Goal: Information Seeking & Learning: Find contact information

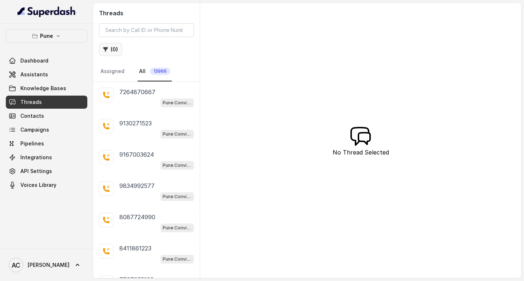
click at [111, 52] on button "( 0 )" at bounding box center [110, 49] width 23 height 13
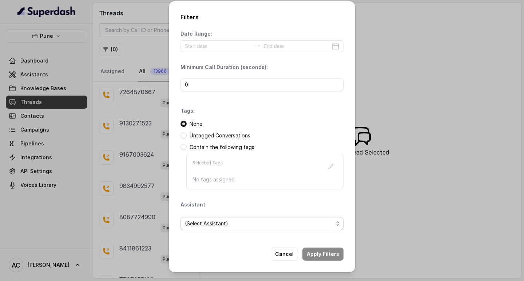
click at [189, 225] on span "(Select Assistant)" at bounding box center [259, 224] width 149 height 9
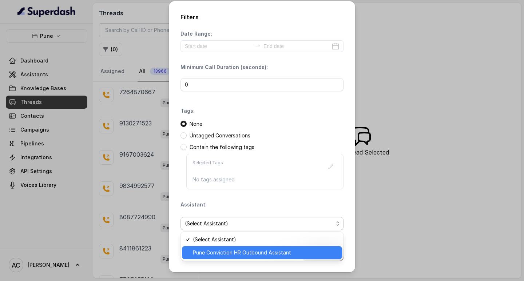
click at [199, 251] on span "Pune Conviction HR Outbound Assistant" at bounding box center [265, 253] width 145 height 9
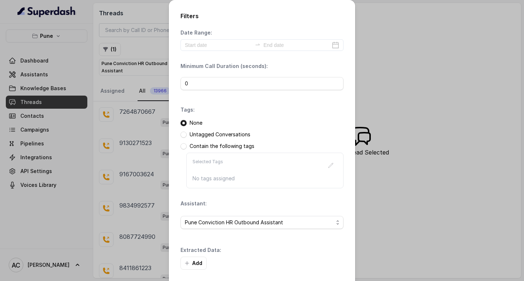
scroll to position [31, 0]
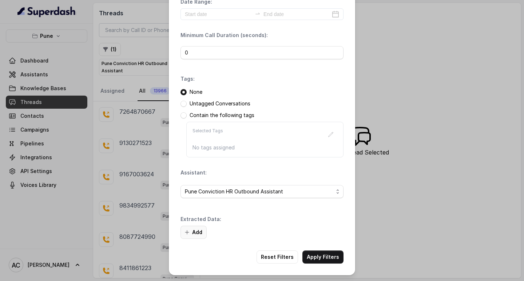
click at [196, 231] on button "Add" at bounding box center [194, 232] width 26 height 13
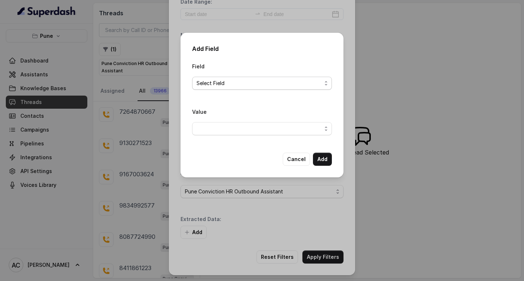
click at [208, 85] on span "Select Field" at bounding box center [259, 83] width 125 height 9
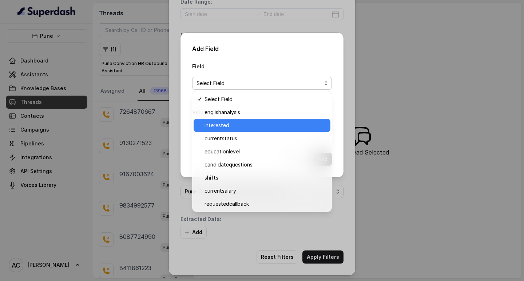
click at [218, 129] on span "interested" at bounding box center [266, 125] width 122 height 9
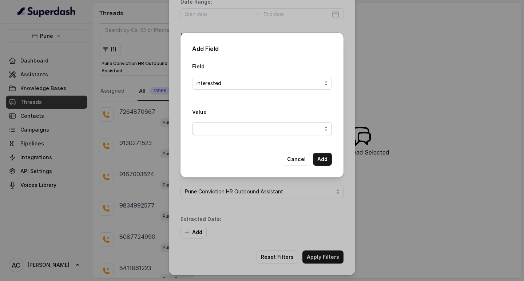
click at [217, 127] on span "button" at bounding box center [262, 128] width 140 height 13
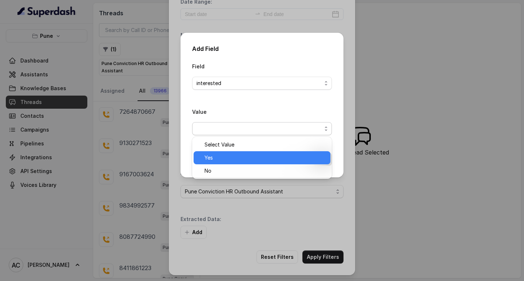
click at [219, 159] on span "Yes" at bounding box center [266, 158] width 122 height 9
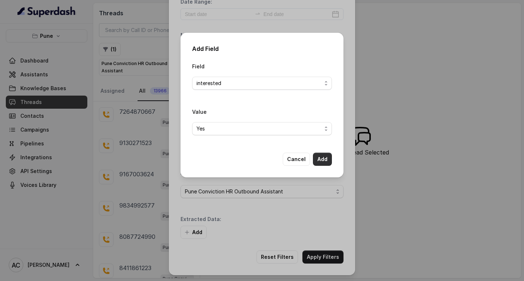
click at [327, 158] on button "Add" at bounding box center [322, 159] width 19 height 13
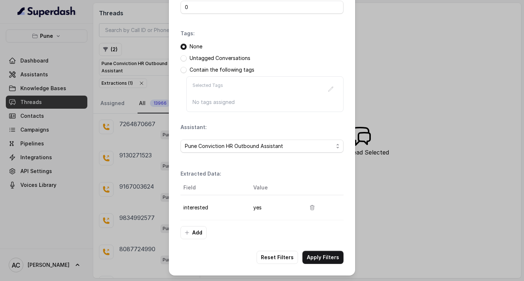
scroll to position [77, 0]
click at [311, 258] on button "Apply Filters" at bounding box center [323, 257] width 41 height 13
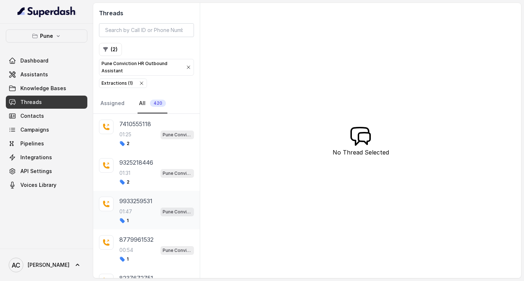
click at [136, 209] on div "01:47 Pune Conviction HR Outbound Assistant" at bounding box center [156, 211] width 75 height 9
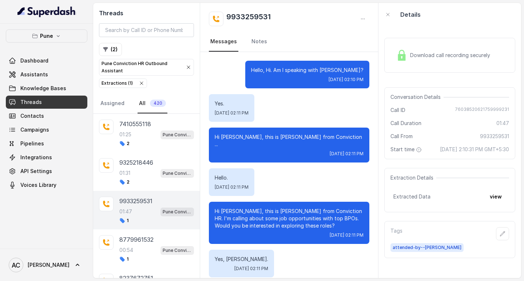
scroll to position [763, 0]
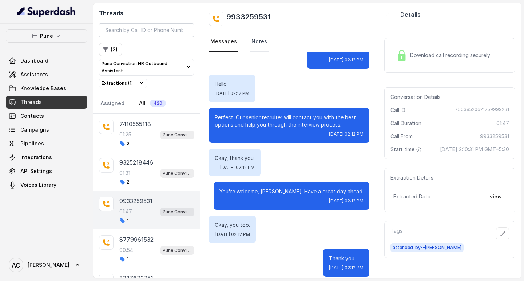
click at [260, 44] on link "Notes" at bounding box center [259, 42] width 19 height 20
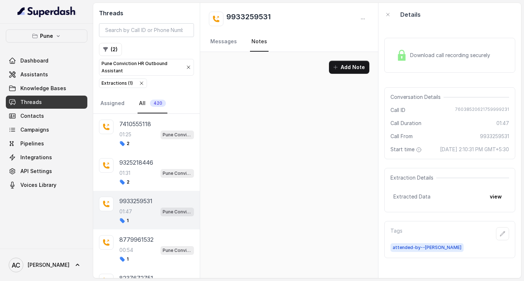
scroll to position [0, 0]
click at [227, 40] on link "Messages" at bounding box center [223, 42] width 29 height 20
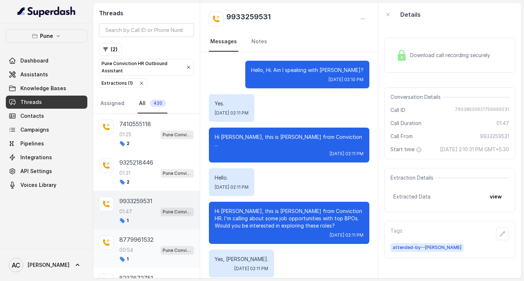
click at [129, 241] on p "8779961532" at bounding box center [136, 240] width 34 height 9
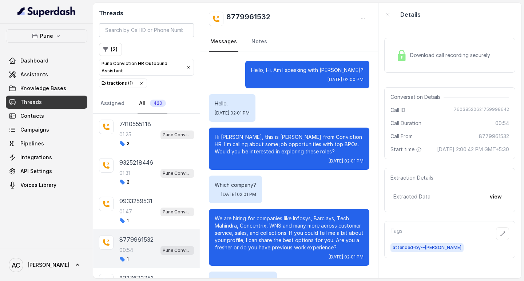
scroll to position [78, 0]
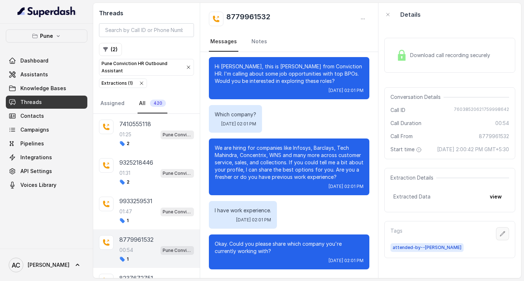
click at [496, 240] on button "button" at bounding box center [502, 234] width 13 height 13
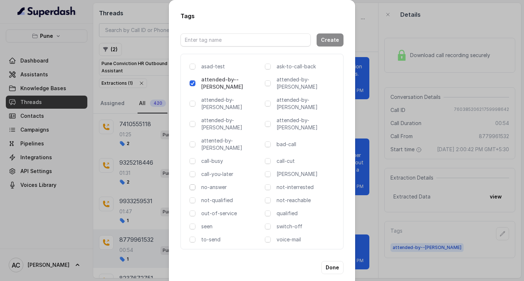
click at [192, 185] on span at bounding box center [193, 188] width 6 height 6
click at [334, 261] on button "Done" at bounding box center [333, 267] width 22 height 13
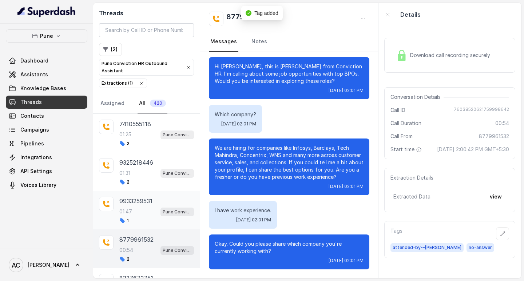
click at [128, 203] on p "9933259531" at bounding box center [135, 201] width 33 height 9
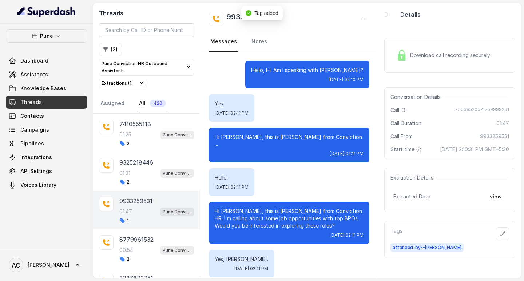
scroll to position [763, 0]
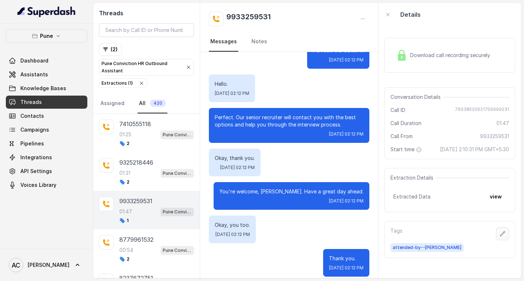
click at [500, 237] on icon "button" at bounding box center [503, 234] width 6 height 6
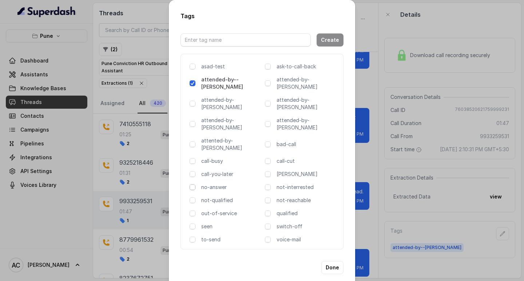
click at [193, 185] on span at bounding box center [193, 188] width 6 height 6
click at [335, 261] on button "Done" at bounding box center [333, 267] width 22 height 13
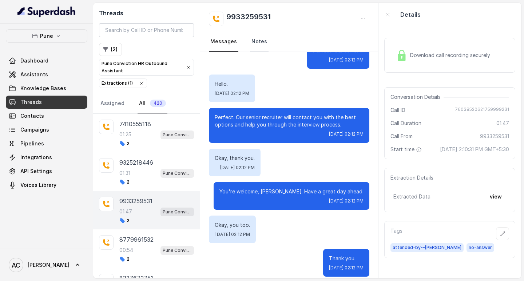
click at [255, 42] on link "Notes" at bounding box center [259, 42] width 19 height 20
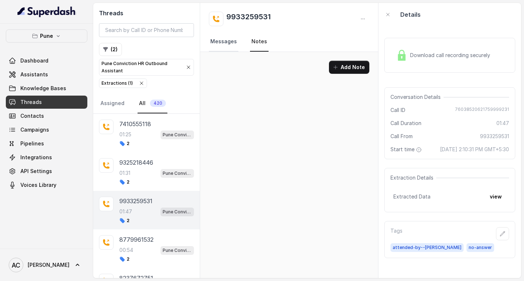
click at [226, 45] on link "Messages" at bounding box center [223, 42] width 29 height 20
